Goal: Information Seeking & Learning: Understand process/instructions

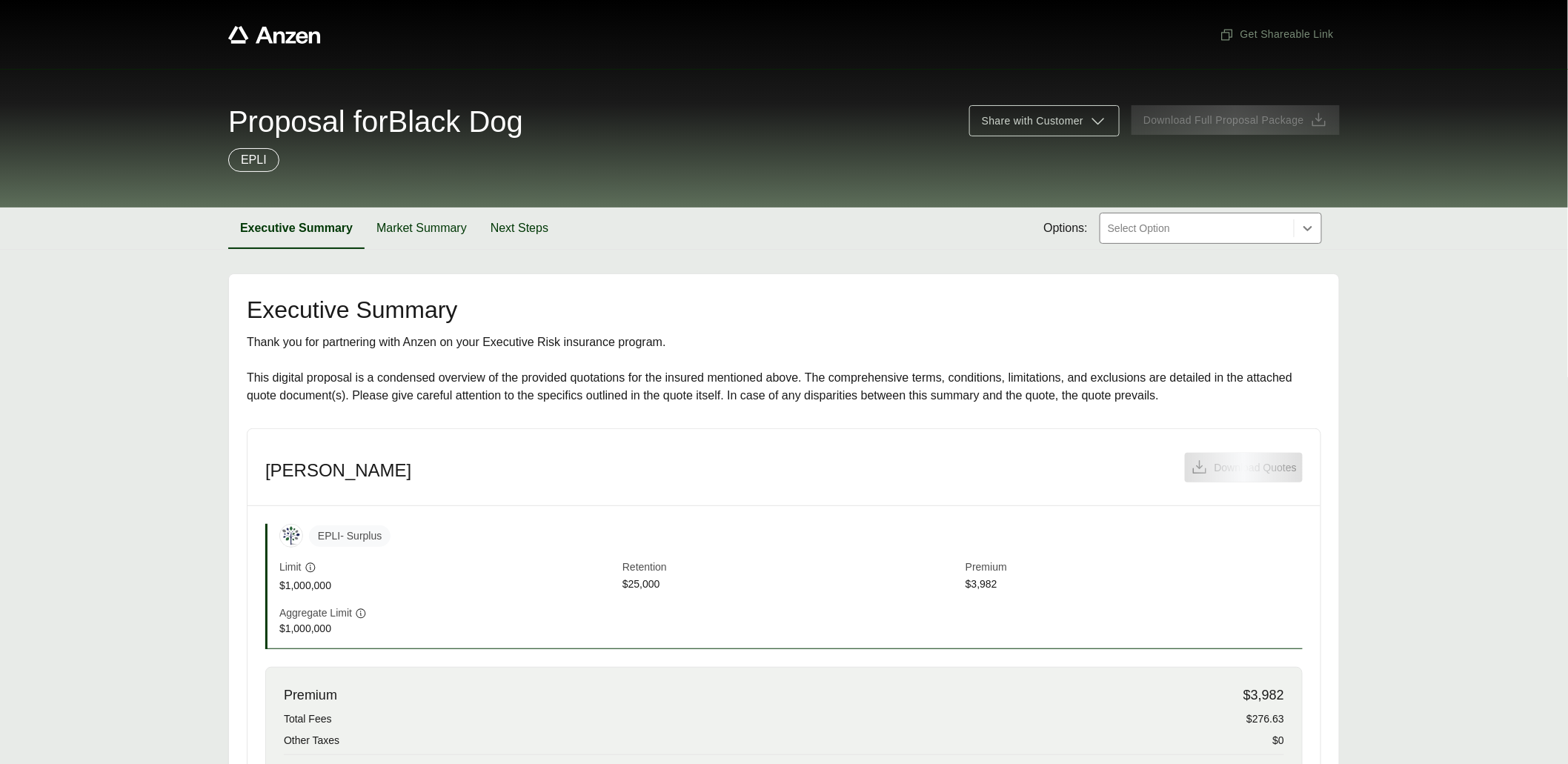
scroll to position [293, 0]
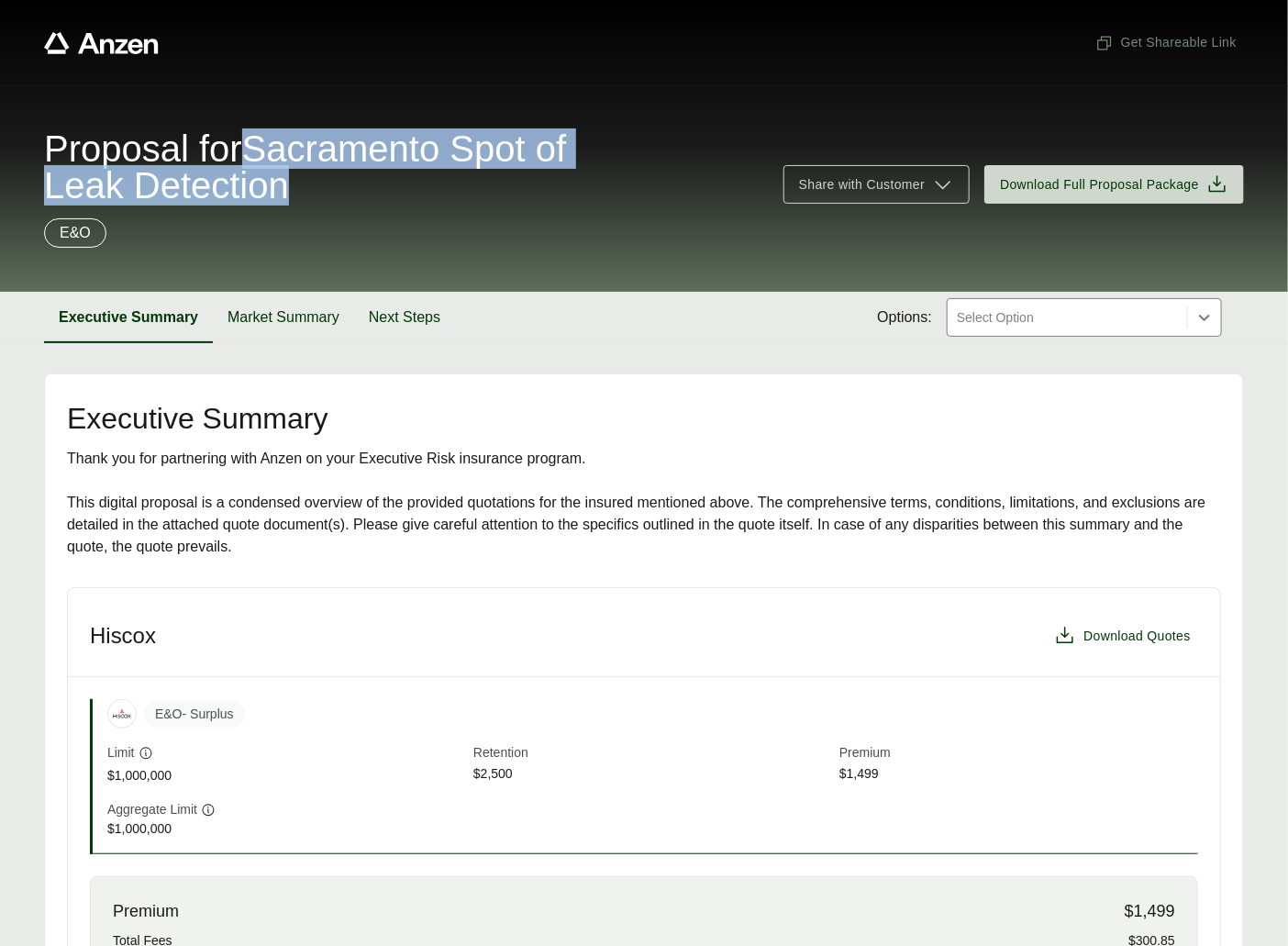
drag, startPoint x: 272, startPoint y: 142, endPoint x: 307, endPoint y: 171, distance: 45.5
click at [307, 174] on span "Proposal for Sacramento Spot of Leak Detection" at bounding box center [403, 166] width 718 height 73
copy span "Sacramento Spot of Leak Detection"
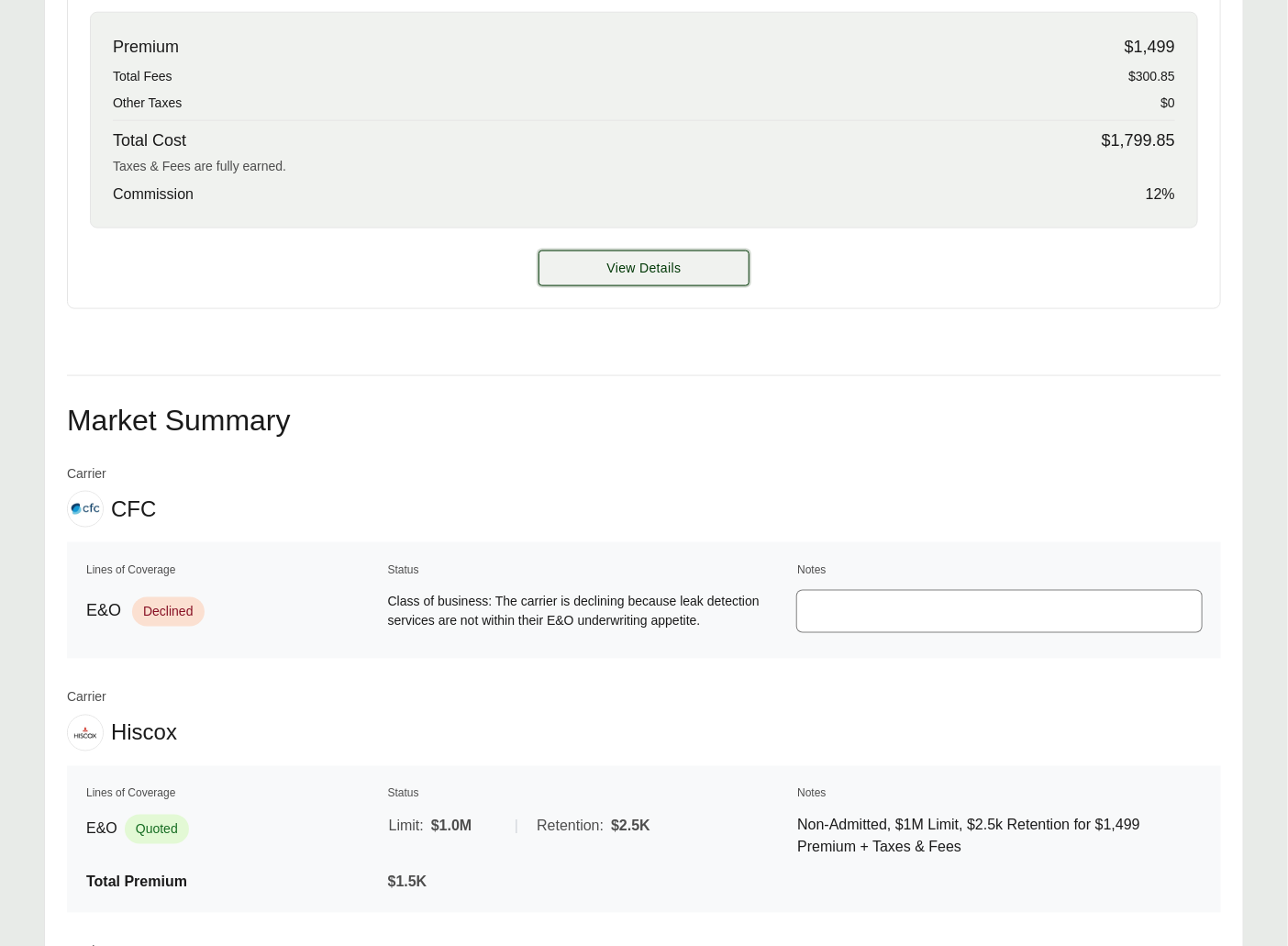
click at [579, 265] on button "View Details" at bounding box center [644, 268] width 211 height 36
click at [630, 267] on span "View Details" at bounding box center [644, 269] width 74 height 20
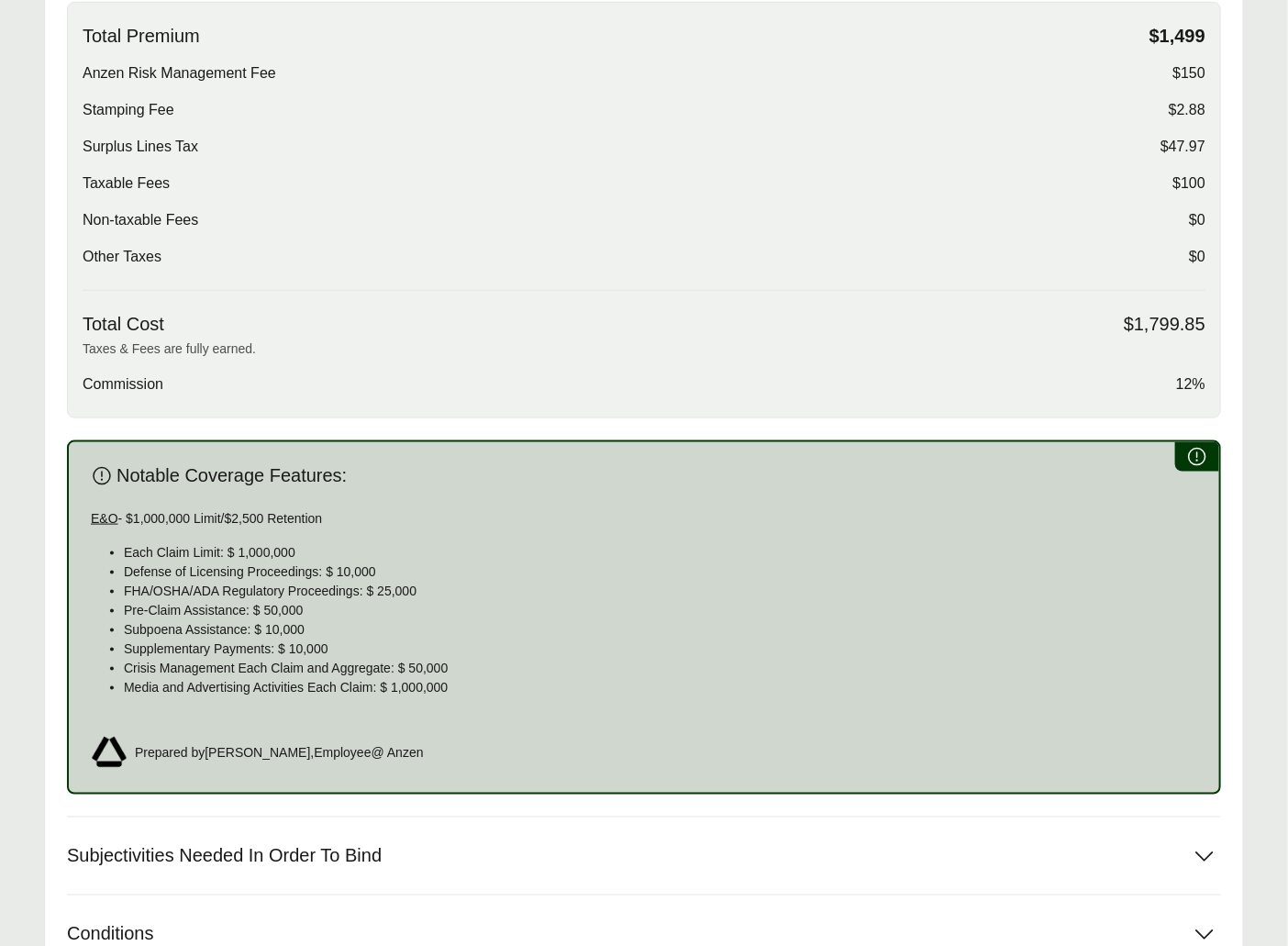
scroll to position [930, 0]
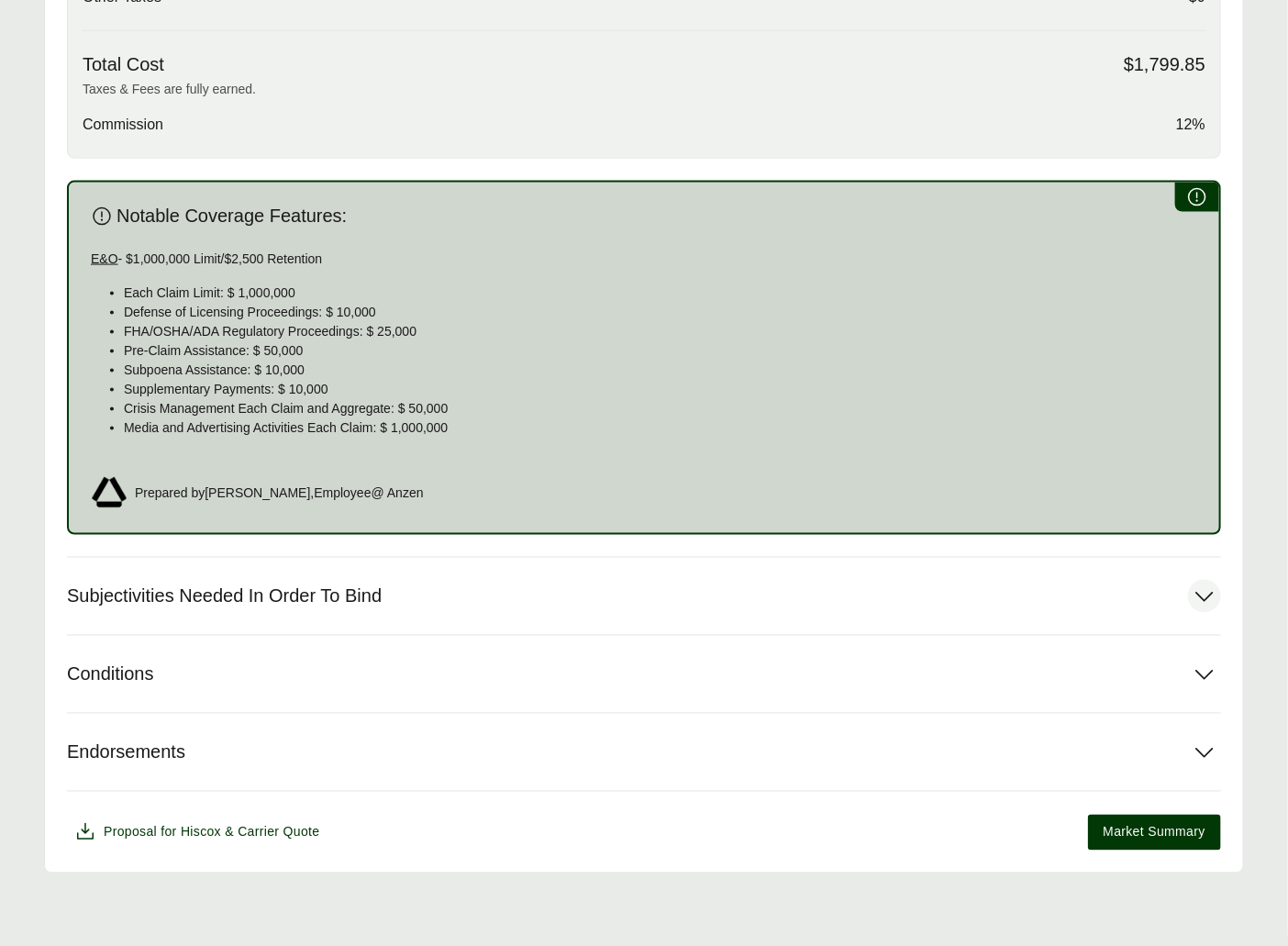
click at [303, 599] on span "Subjectivities Needed In Order To Bind" at bounding box center [224, 596] width 315 height 23
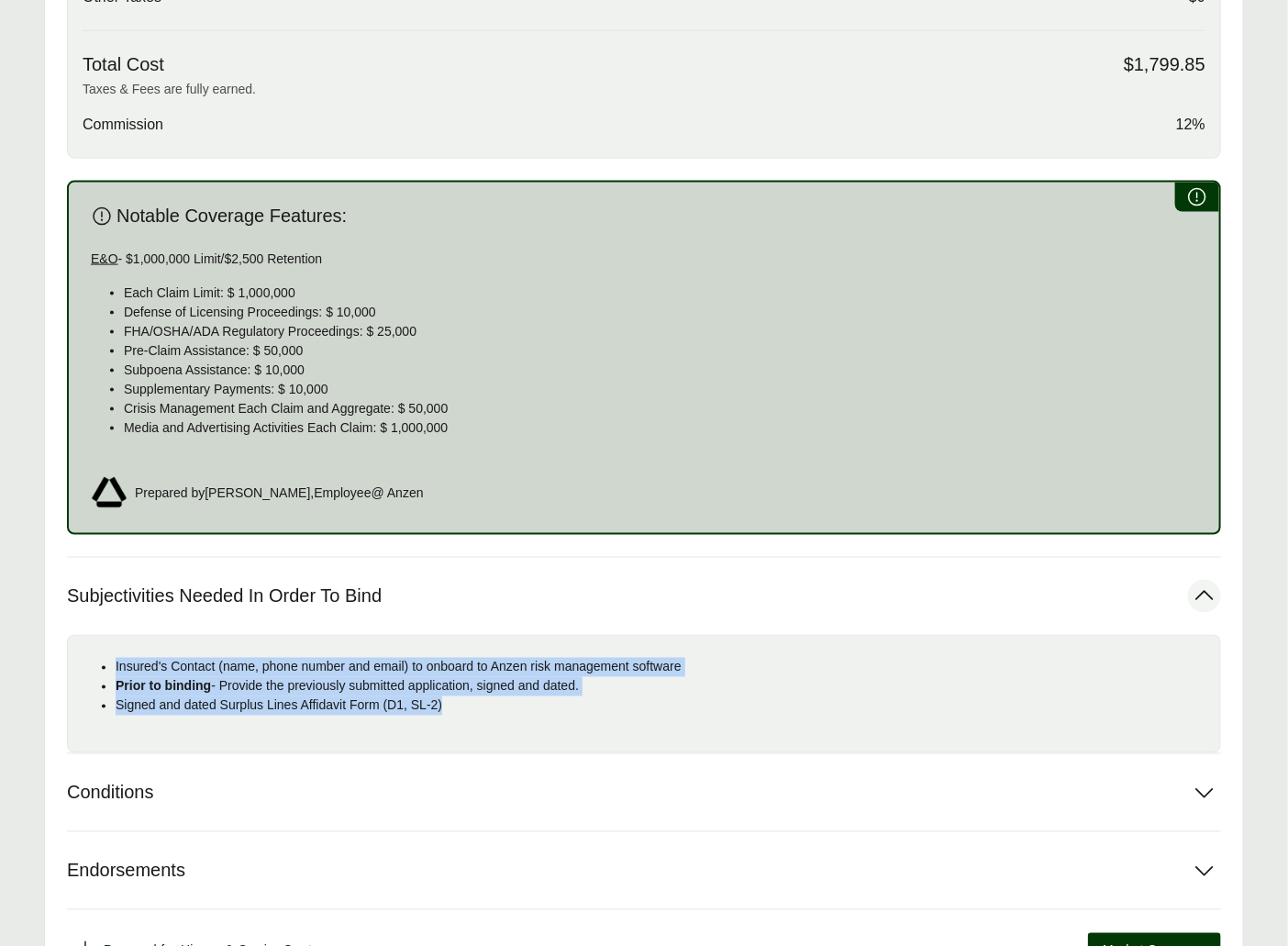
drag, startPoint x: 529, startPoint y: 721, endPoint x: 112, endPoint y: 655, distance: 422.2
click at [112, 655] on div "Insured's Contact (name, phone number and email) to onboard to Anzen risk manag…" at bounding box center [644, 694] width 1154 height 118
copy ul "Insured's Contact (name, phone number and email) to onboard to Anzen risk manag…"
